Goal: Transaction & Acquisition: Purchase product/service

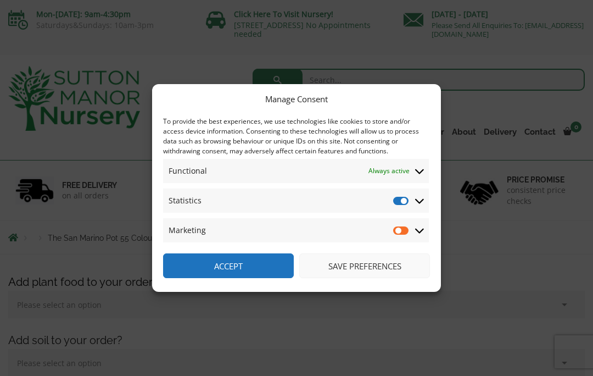
click at [407, 232] on input "Marketing" at bounding box center [401, 230] width 16 height 11
click at [401, 234] on input "Marketing" at bounding box center [401, 230] width 16 height 11
checkbox input "false"
click at [405, 200] on input "Statistics" at bounding box center [401, 200] width 16 height 11
checkbox input "false"
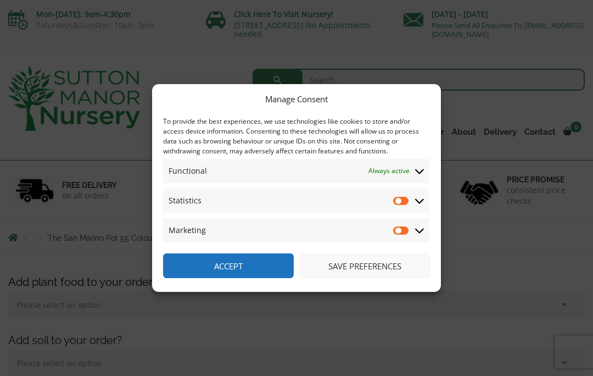
click at [402, 260] on button "Save preferences" at bounding box center [364, 265] width 131 height 25
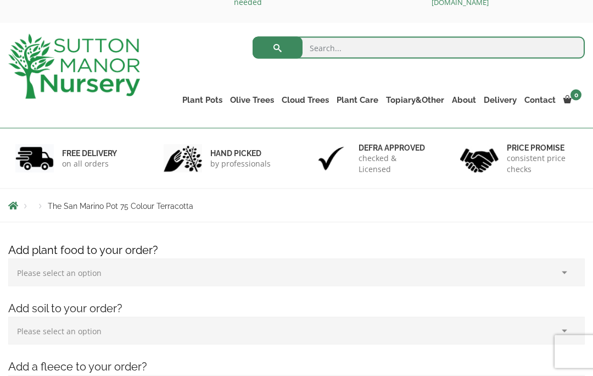
scroll to position [32, 0]
click at [0, 0] on link "100% Italian Terracotta" at bounding box center [0, 0] width 0 height 0
click at [394, 47] on input "search" at bounding box center [419, 47] width 332 height 22
type input "Long Tom"
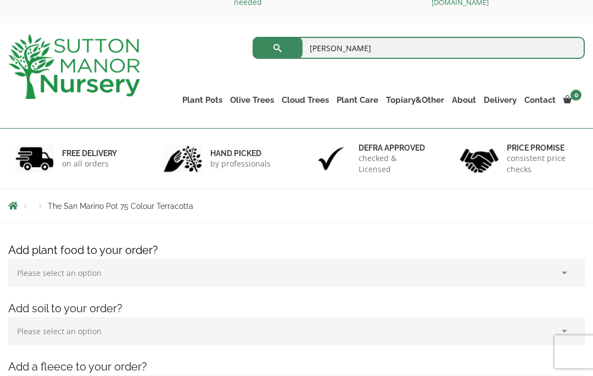
click at [277, 47] on button "submit" at bounding box center [278, 48] width 50 height 22
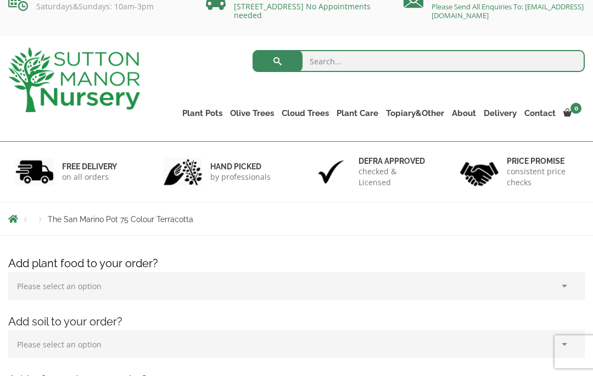
scroll to position [20, 0]
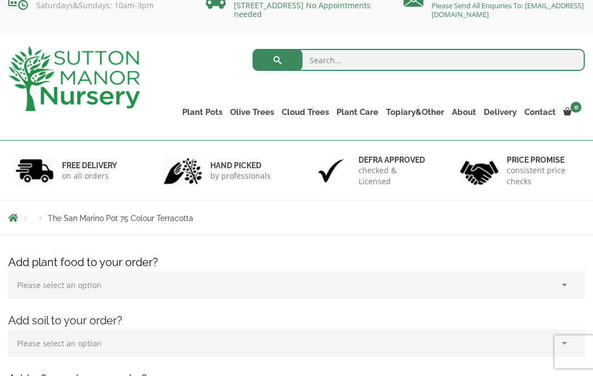
click at [218, 114] on link "Plant Pots" at bounding box center [202, 111] width 48 height 15
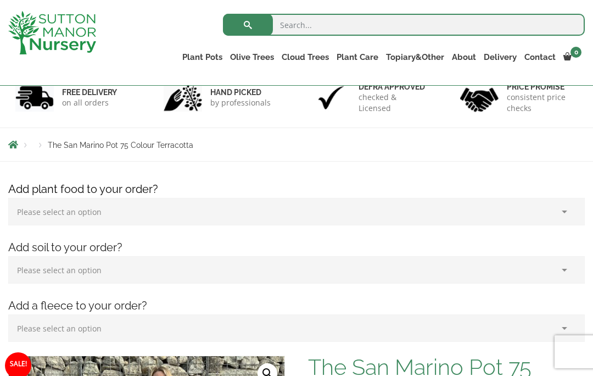
scroll to position [72, 0]
click at [0, 0] on link "The San Marino Pots" at bounding box center [0, 0] width 0 height 0
